Goal: Task Accomplishment & Management: Manage account settings

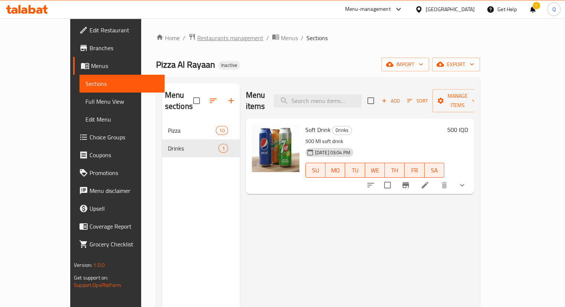
click at [197, 39] on span "Restaurants management" at bounding box center [230, 37] width 66 height 9
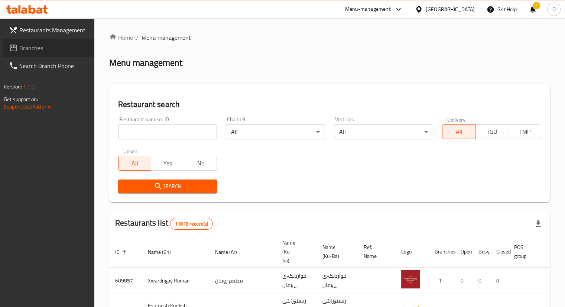
click at [61, 47] on span "Branches" at bounding box center [53, 47] width 69 height 9
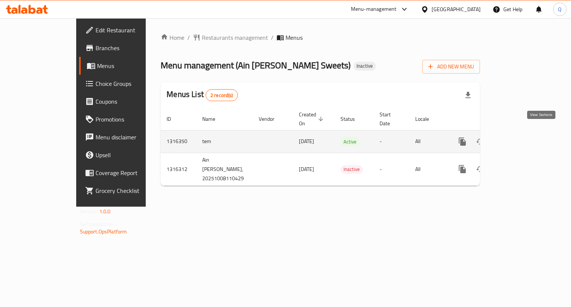
click at [520, 137] on icon "enhanced table" at bounding box center [516, 141] width 9 height 9
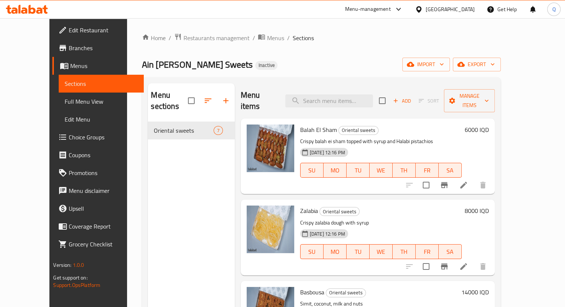
click at [69, 32] on span "Edit Restaurant" at bounding box center [103, 30] width 69 height 9
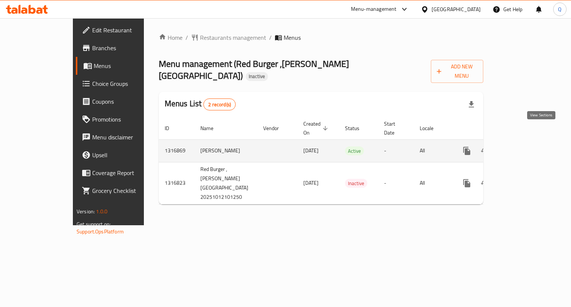
click at [525, 146] on icon "enhanced table" at bounding box center [520, 150] width 9 height 9
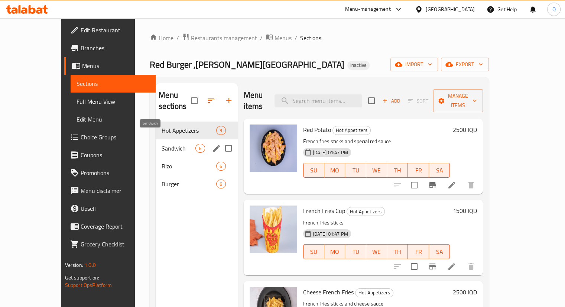
click at [162, 144] on span "Sandwich" at bounding box center [179, 148] width 34 height 9
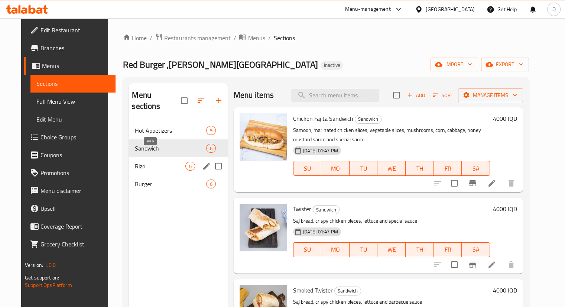
click at [165, 162] on span "Rizo" at bounding box center [160, 166] width 51 height 9
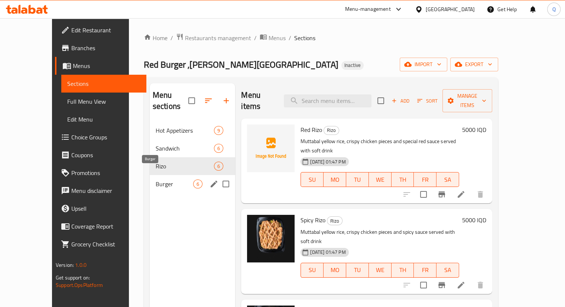
click at [168, 180] on span "Burger" at bounding box center [175, 184] width 38 height 9
